Goal: Transaction & Acquisition: Subscribe to service/newsletter

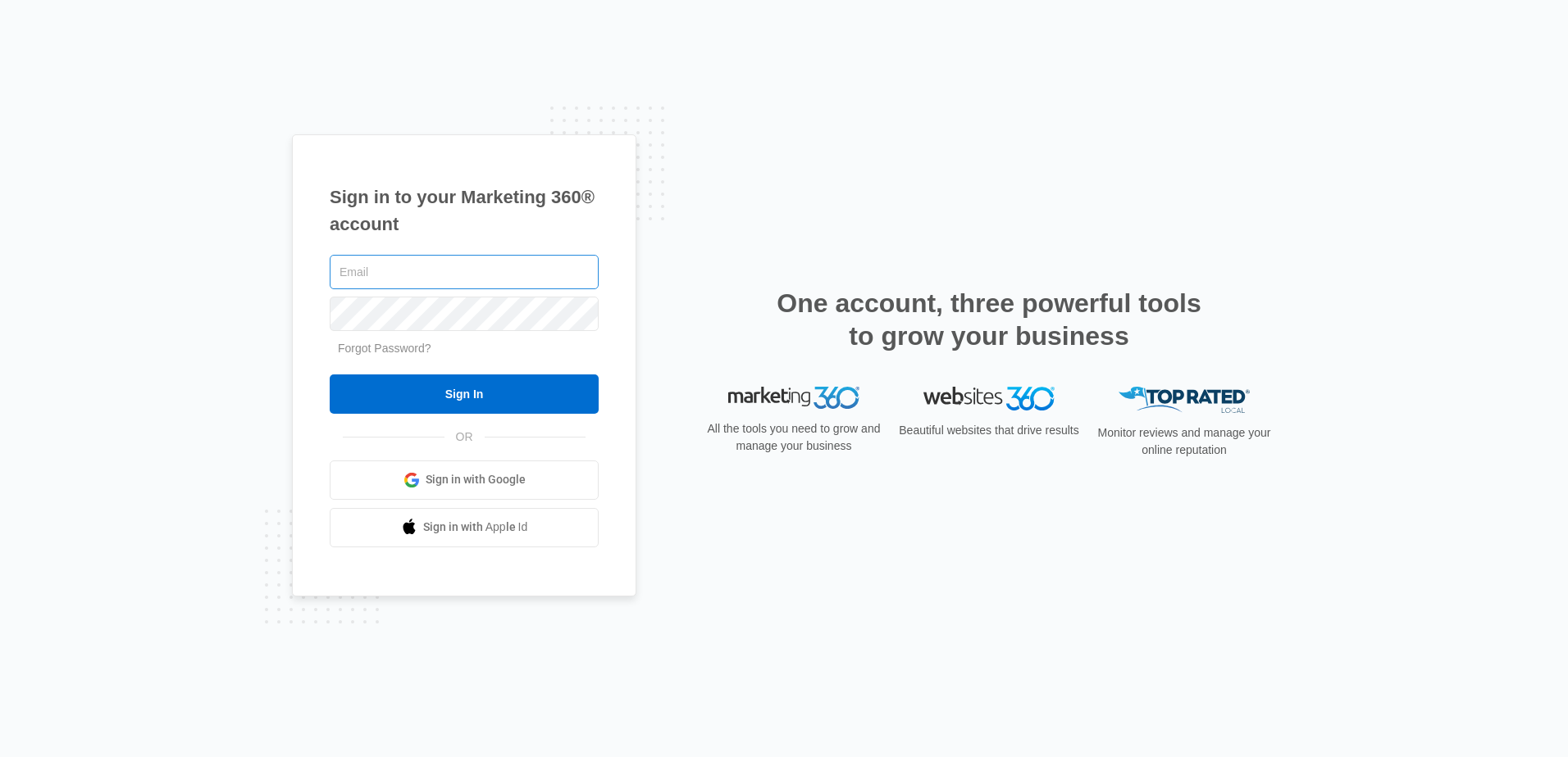
click at [462, 271] on input "text" at bounding box center [463, 272] width 269 height 34
type input "shannaamericanmetal@gmail.com"
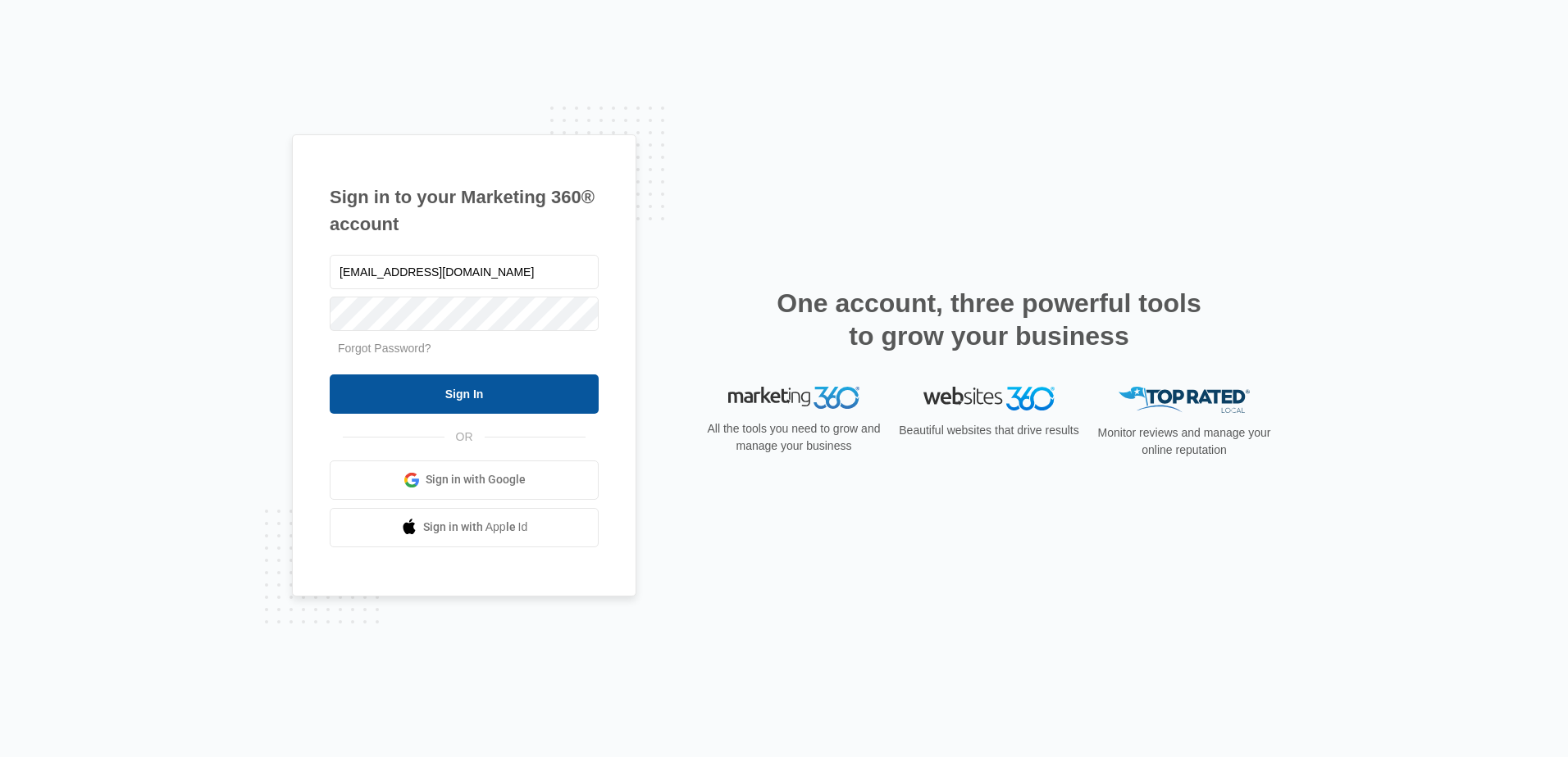
click at [460, 400] on input "Sign In" at bounding box center [463, 394] width 269 height 39
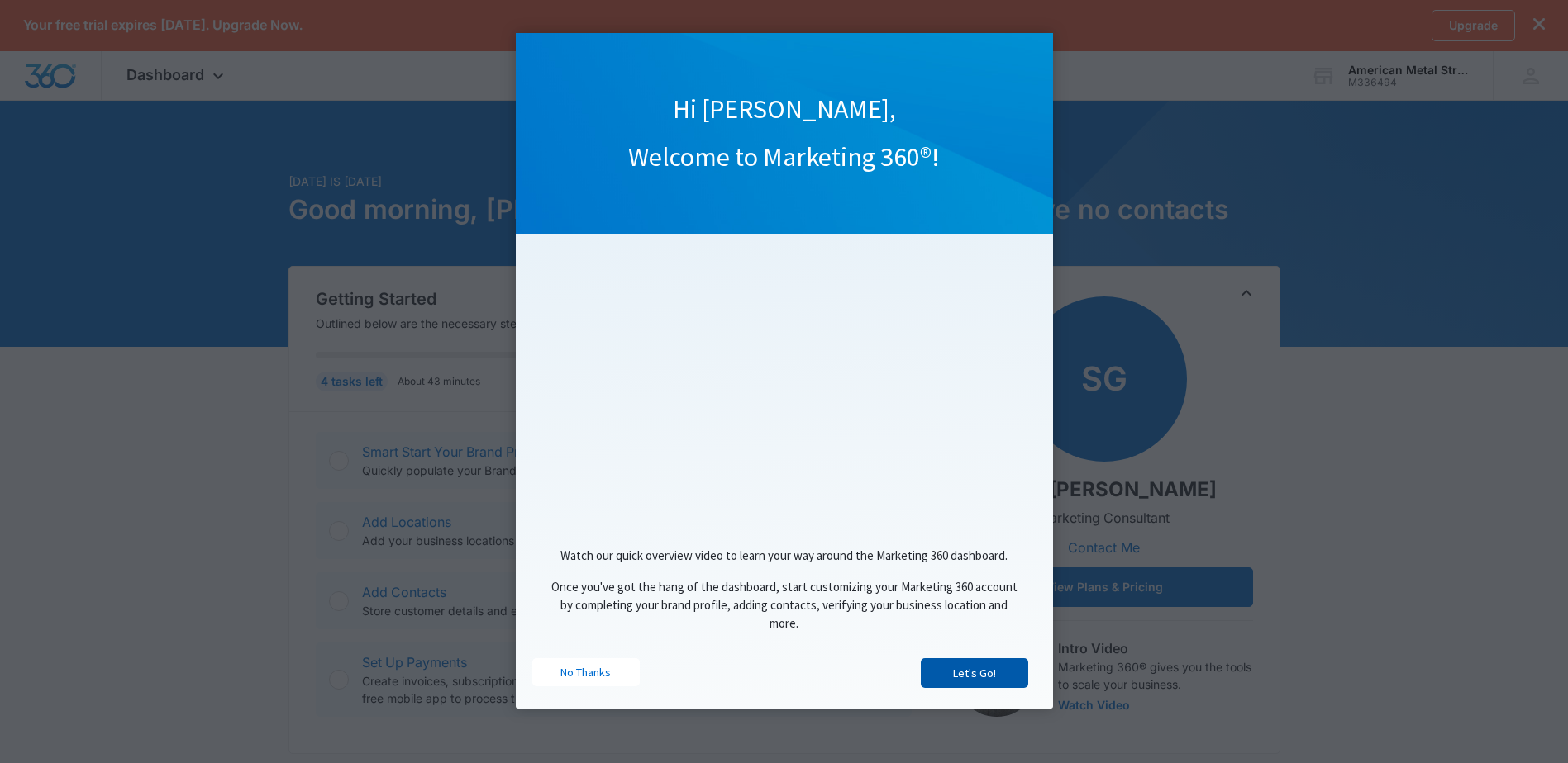
click at [1013, 669] on link "Let's Go!" at bounding box center [974, 674] width 108 height 30
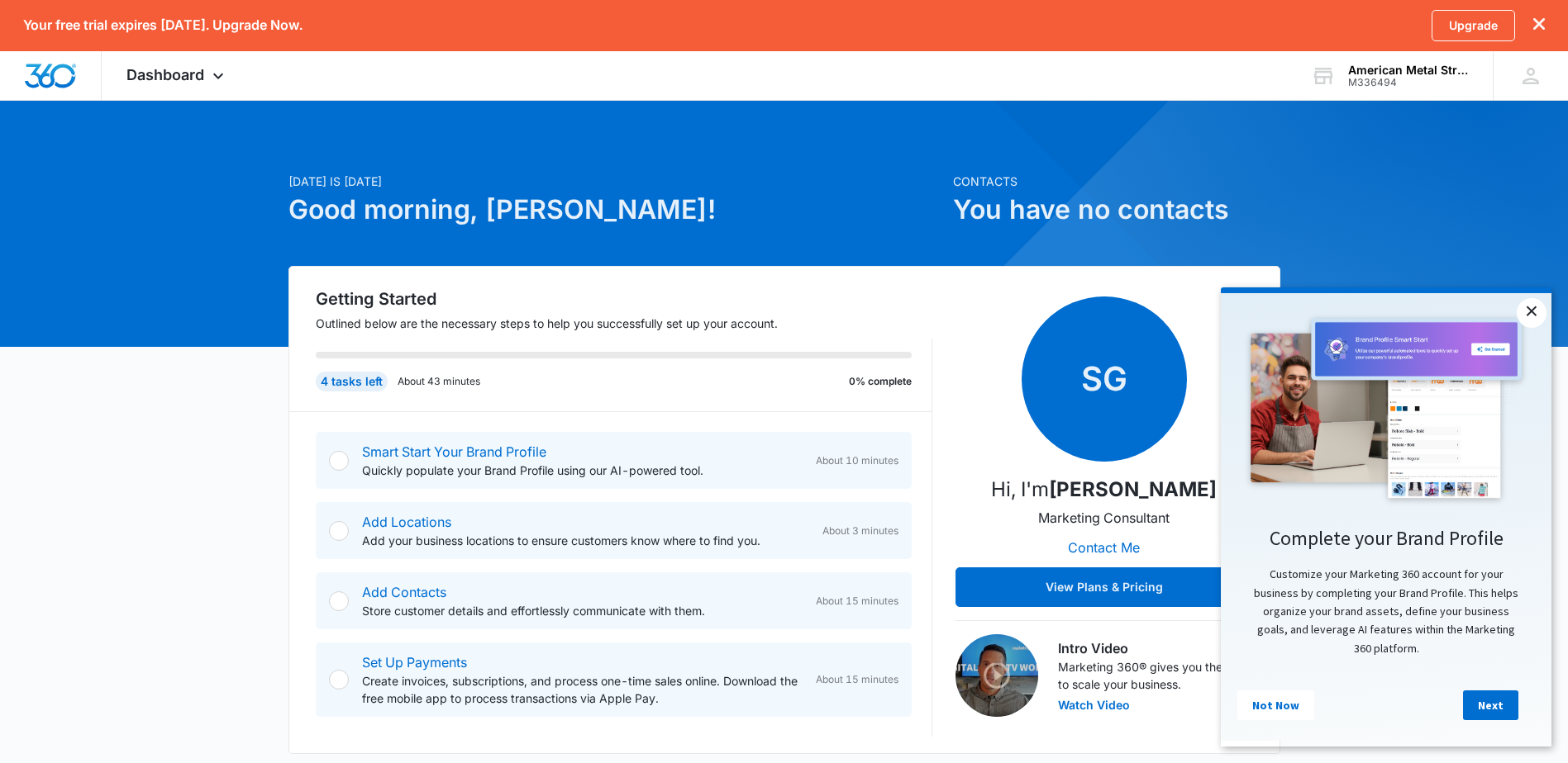
click at [1543, 311] on link "×" at bounding box center [1532, 313] width 30 height 30
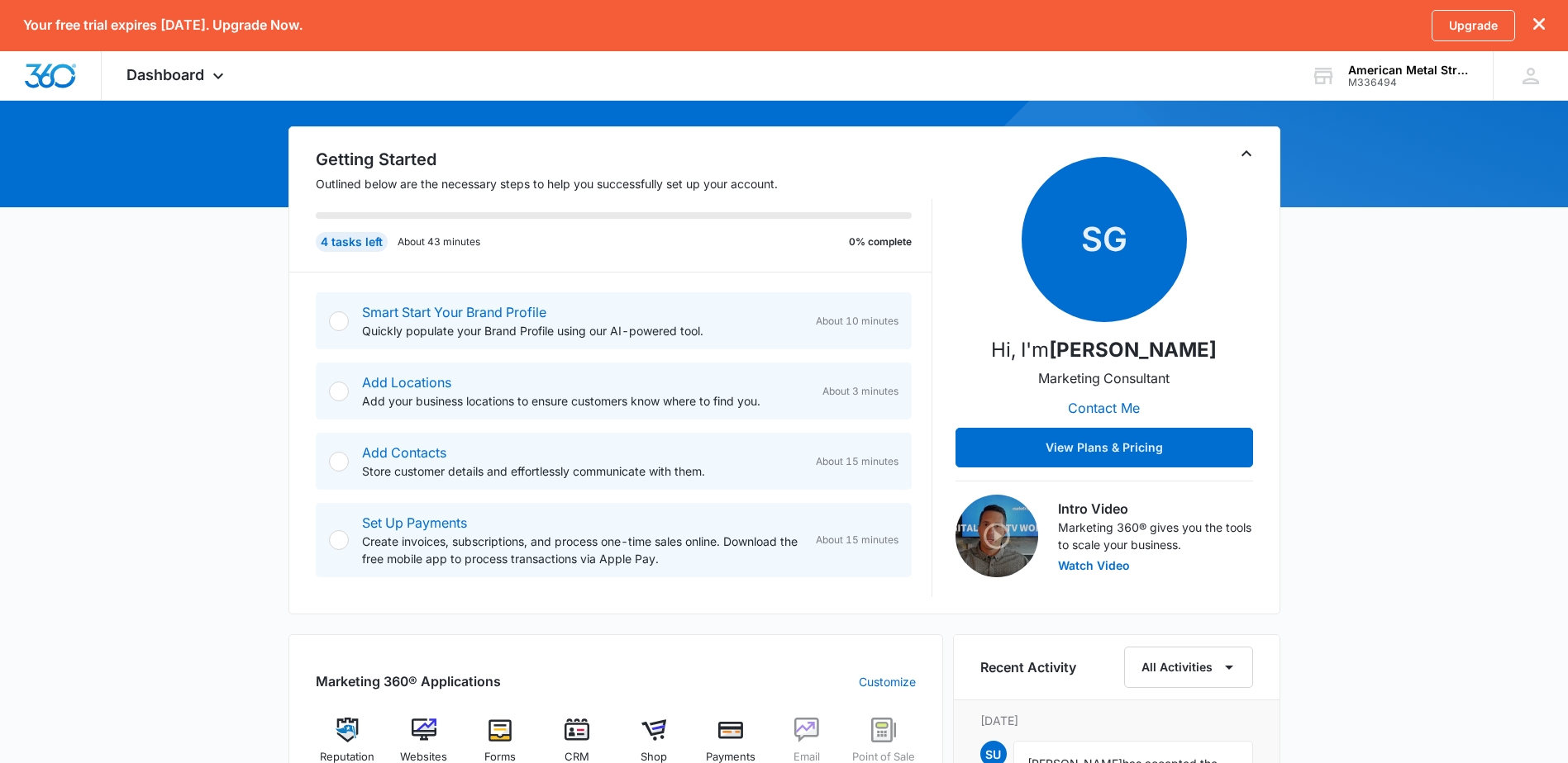
scroll to position [166, 0]
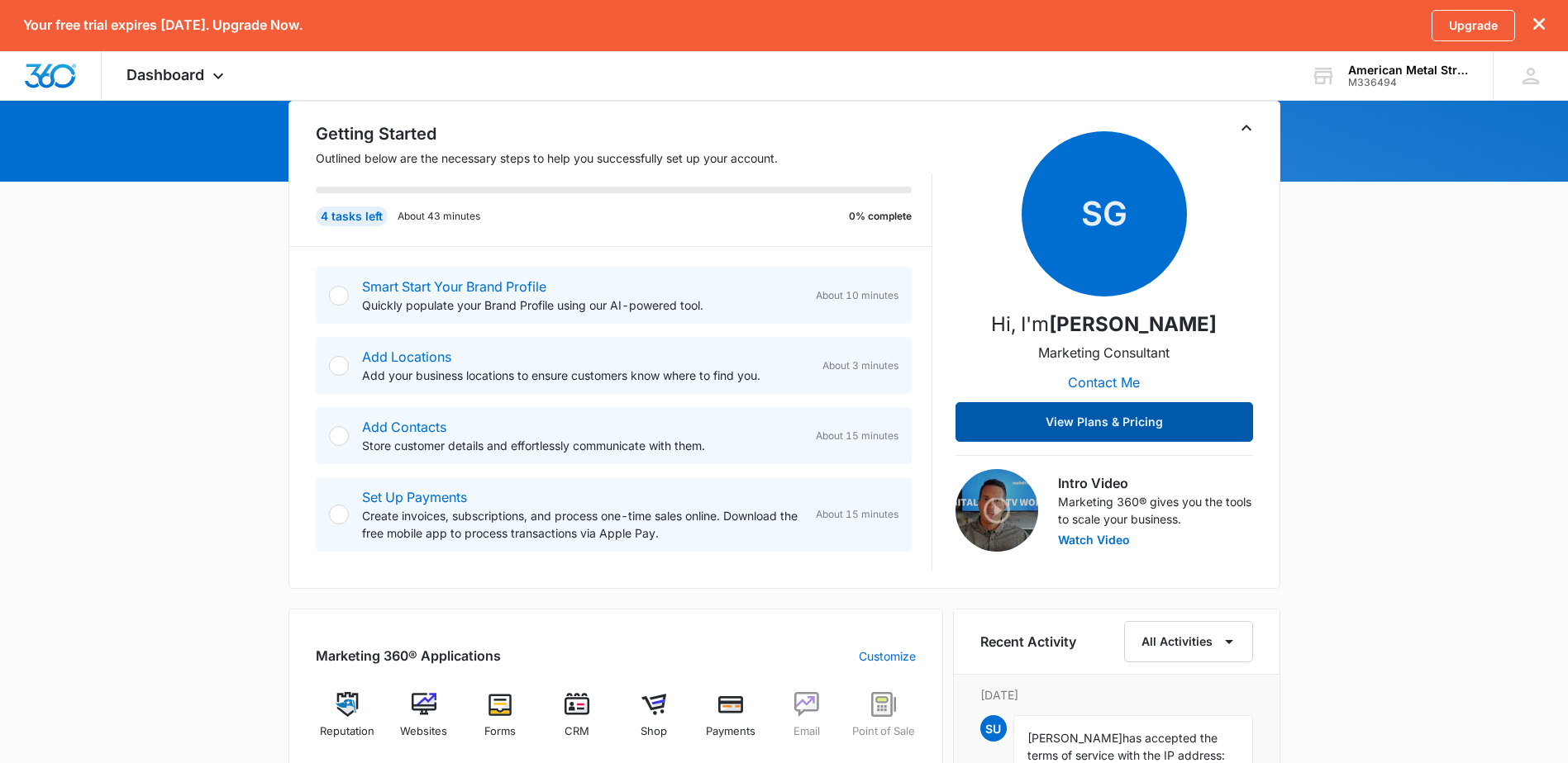
click at [1165, 420] on button "View Plans & Pricing" at bounding box center [1104, 422] width 297 height 40
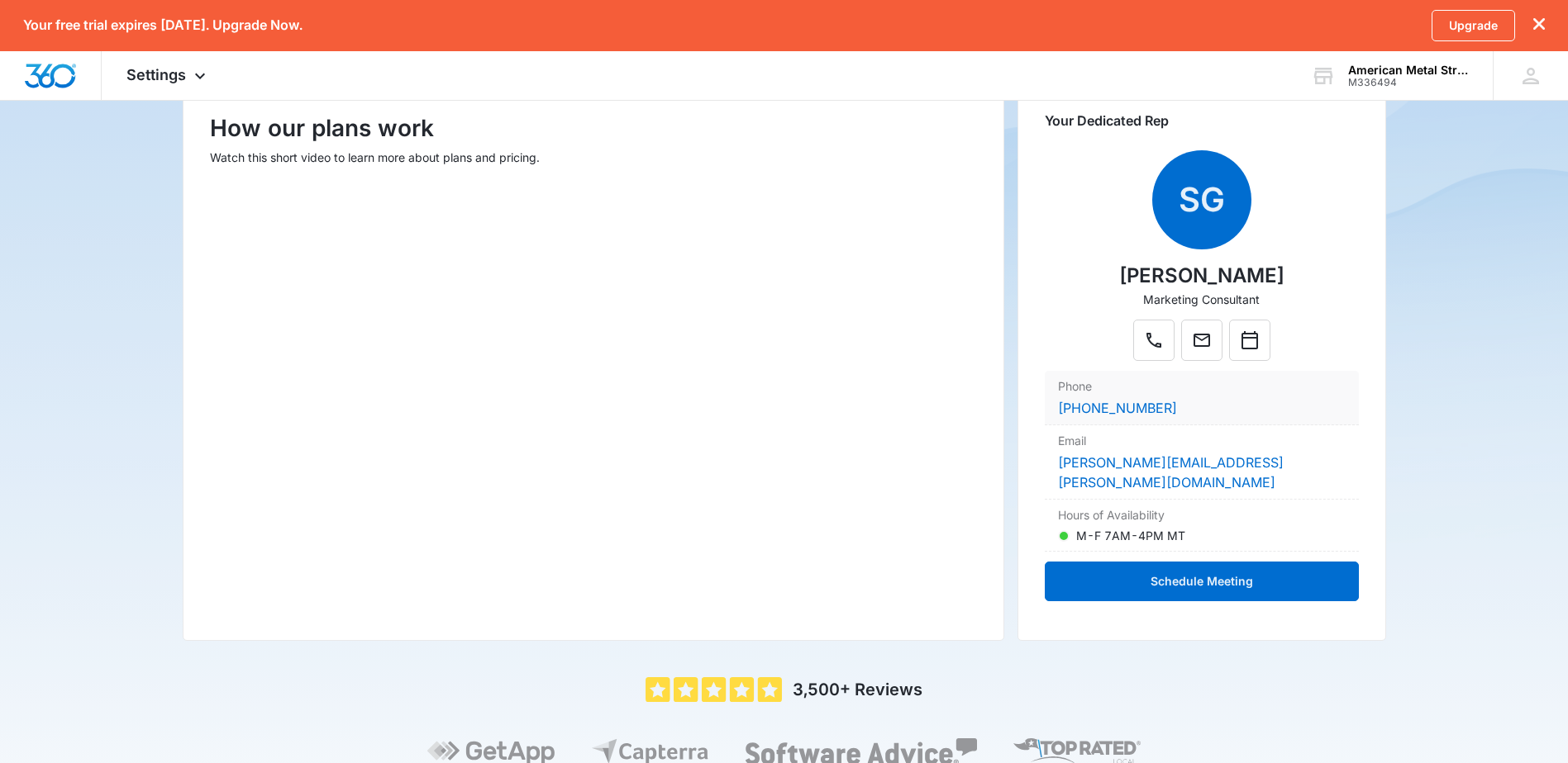
scroll to position [190, 0]
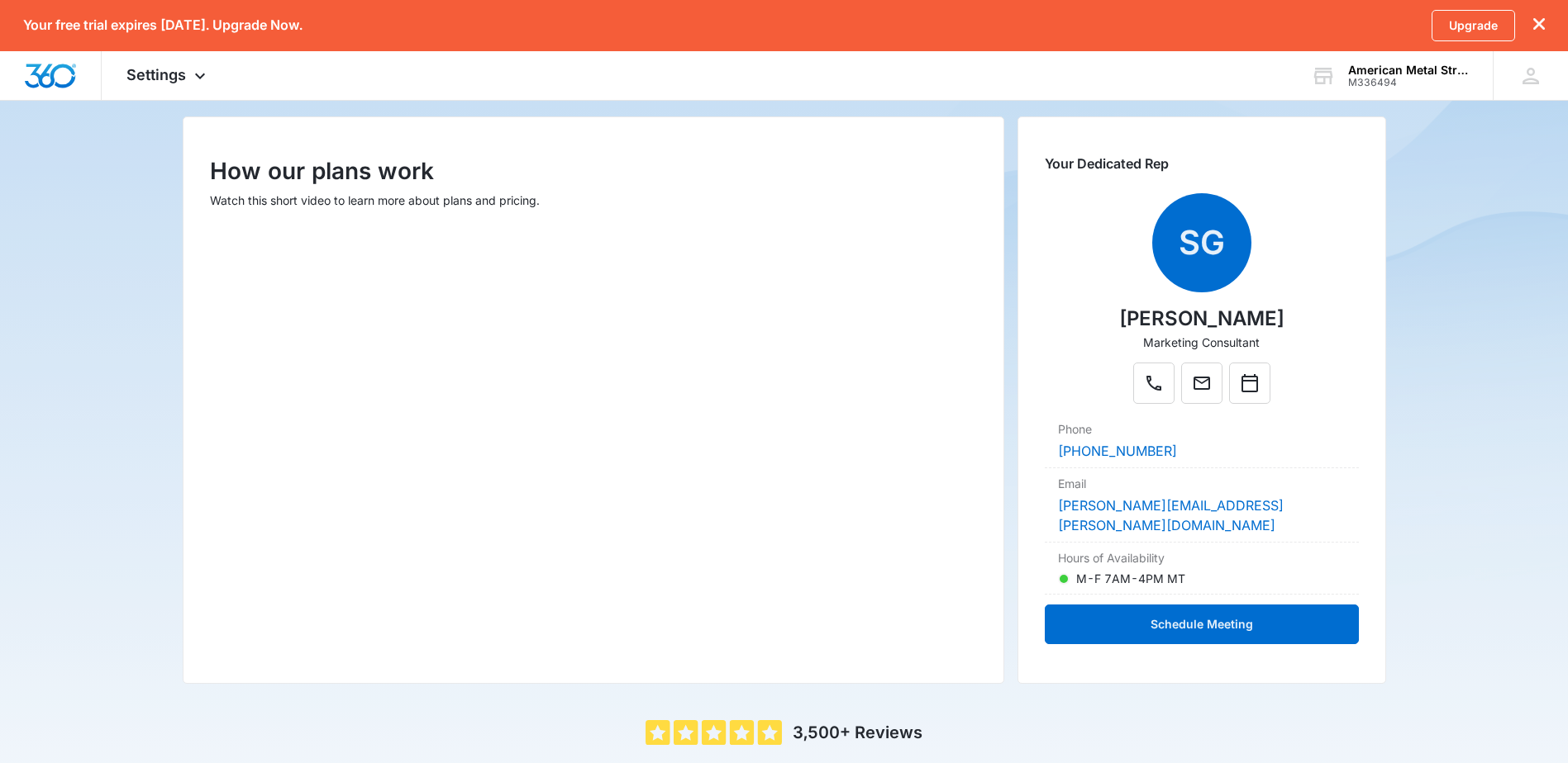
click at [1542, 22] on icon "dismiss this dialog" at bounding box center [1539, 24] width 12 height 12
